Goal: Transaction & Acquisition: Purchase product/service

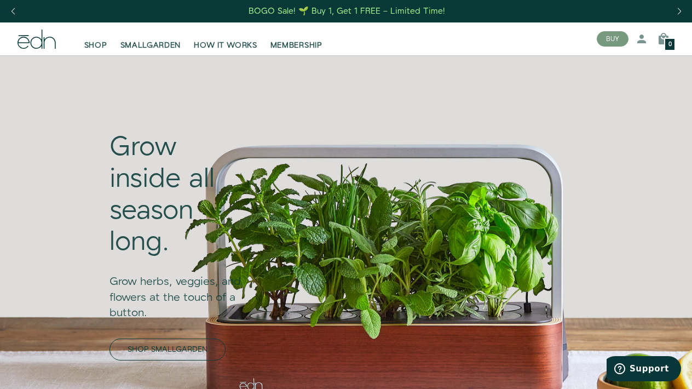
click at [172, 351] on link "SHOP SMALLGARDEN" at bounding box center [168, 349] width 116 height 22
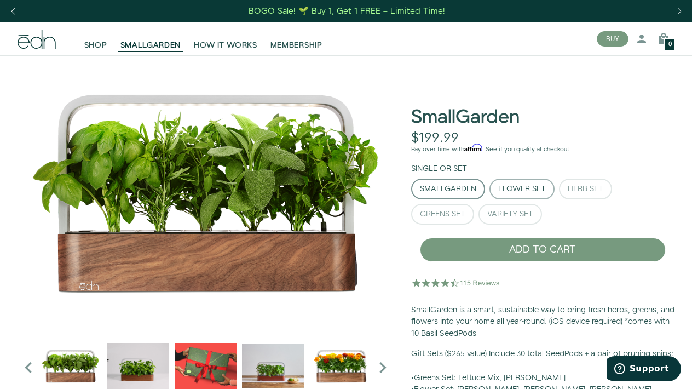
click at [498, 191] on div "Flower Set" at bounding box center [522, 189] width 48 height 8
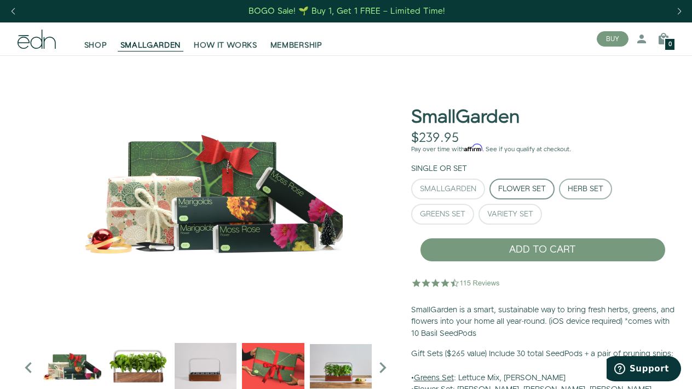
click at [579, 192] on div "Herb Set" at bounding box center [586, 189] width 36 height 8
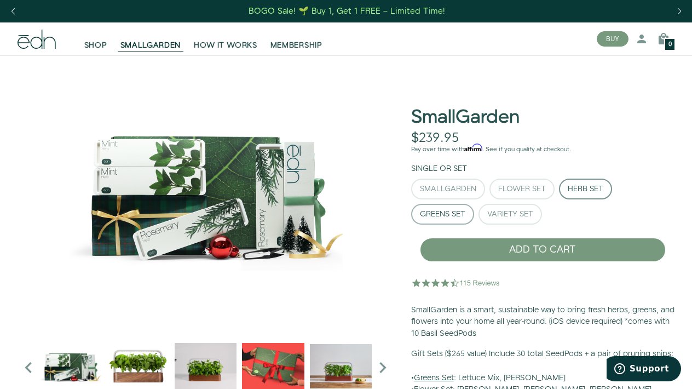
click at [444, 212] on div "Greens Set" at bounding box center [442, 214] width 45 height 8
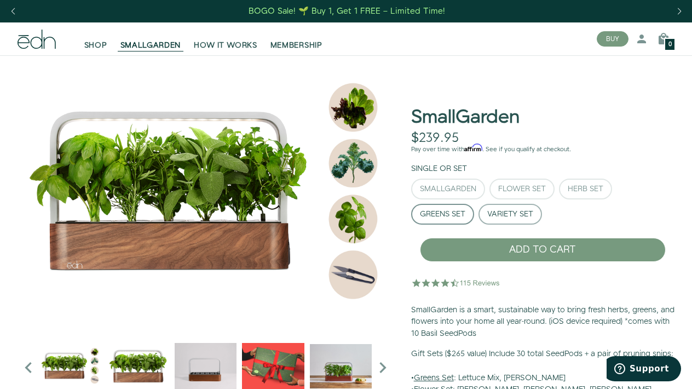
click at [495, 215] on div "Variety Set" at bounding box center [510, 214] width 46 height 8
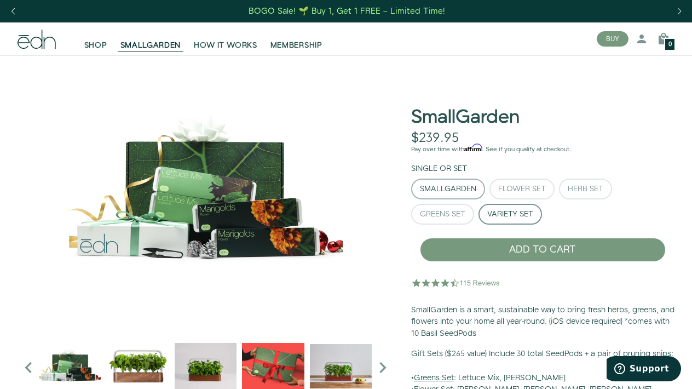
click at [459, 186] on div "SmallGarden" at bounding box center [448, 189] width 56 height 8
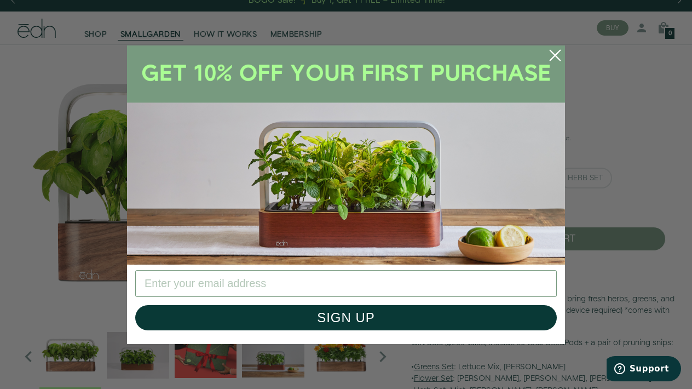
scroll to position [15, 0]
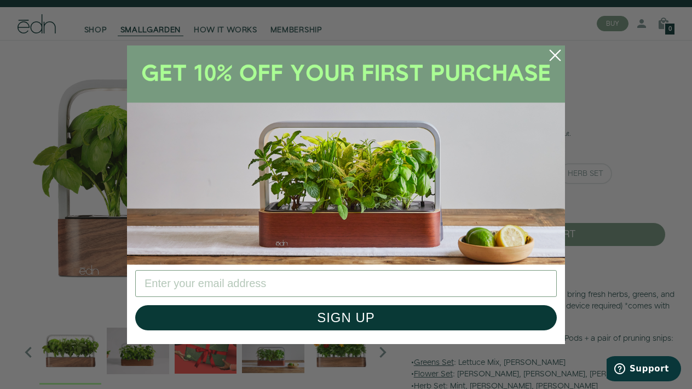
click at [551, 54] on circle "Close dialog" at bounding box center [555, 55] width 24 height 24
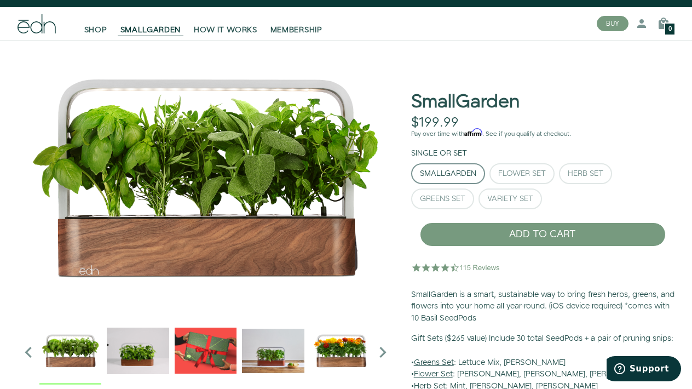
click at [382, 347] on icon "Next slide" at bounding box center [383, 352] width 22 height 22
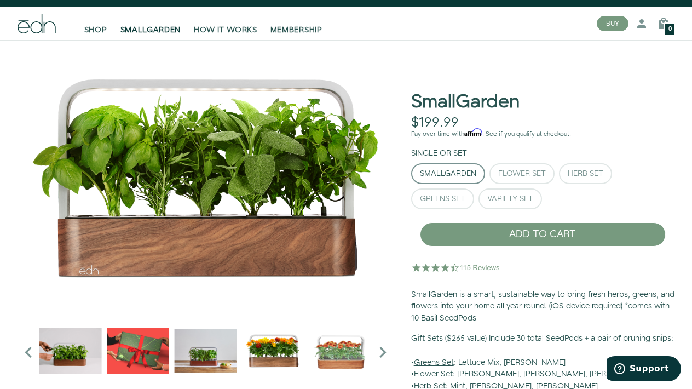
click at [144, 349] on img "3 / 6" at bounding box center [138, 350] width 62 height 62
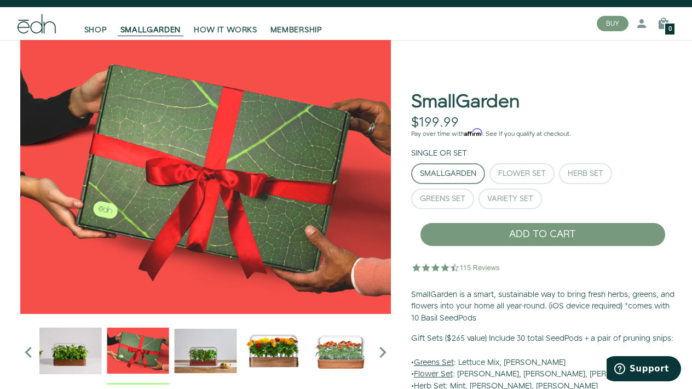
click at [203, 354] on img "4 / 6" at bounding box center [206, 350] width 62 height 62
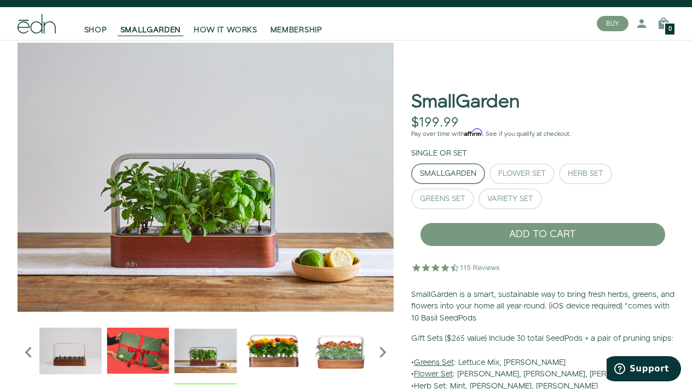
click at [260, 355] on img "5 / 6" at bounding box center [273, 350] width 62 height 62
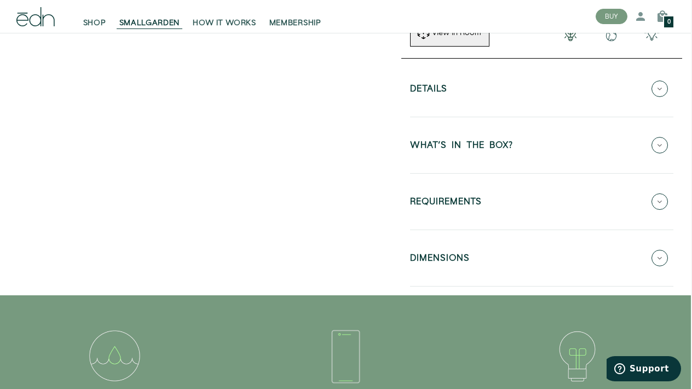
scroll to position [419, 1]
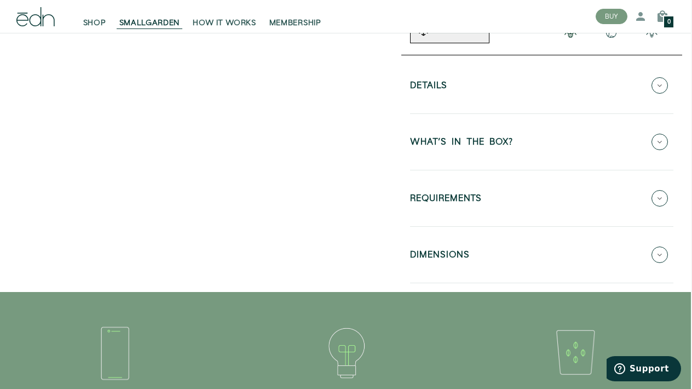
click at [449, 102] on div "Details Sustainable materials: Built with real walnut wood and anodized aluminu…" at bounding box center [541, 174] width 263 height 217
click at [661, 84] on icon at bounding box center [660, 85] width 16 height 16
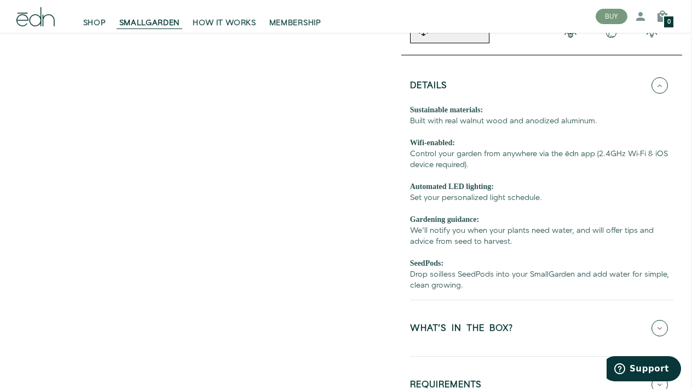
click at [660, 84] on icon at bounding box center [660, 85] width 16 height 16
